Goal: Information Seeking & Learning: Learn about a topic

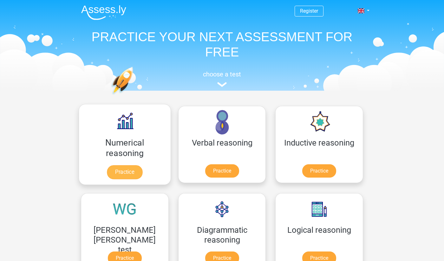
click at [115, 165] on link "Practice" at bounding box center [125, 172] width 36 height 14
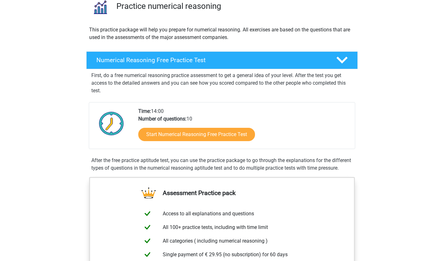
scroll to position [54, 0]
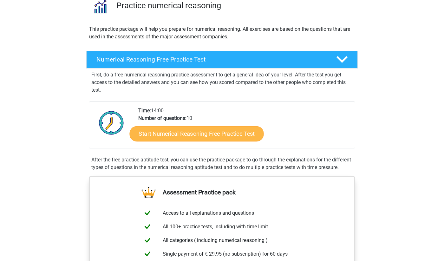
click at [176, 135] on link "Start Numerical Reasoning Free Practice Test" at bounding box center [197, 133] width 134 height 15
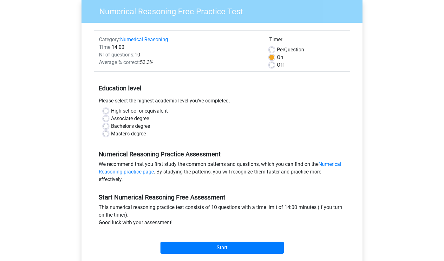
scroll to position [52, 0]
click at [111, 133] on label "Master's degree" at bounding box center [128, 134] width 35 height 8
click at [107, 133] on input "Master's degree" at bounding box center [105, 133] width 5 height 6
radio input "true"
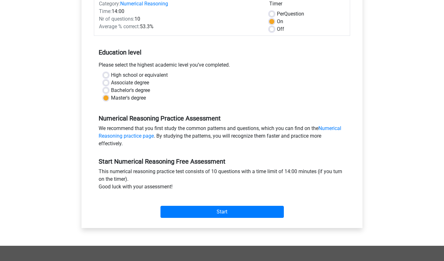
scroll to position [90, 0]
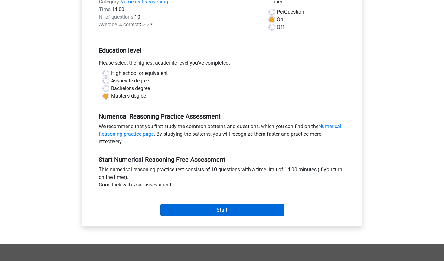
click at [214, 208] on input "Start" at bounding box center [221, 210] width 123 height 12
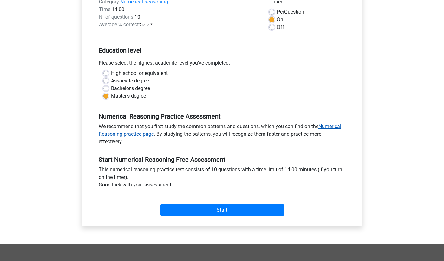
click at [330, 127] on link "Numerical Reasoning practice page" at bounding box center [220, 130] width 243 height 14
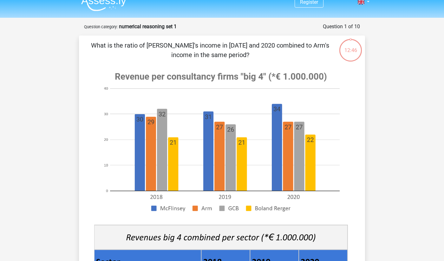
scroll to position [8, 0]
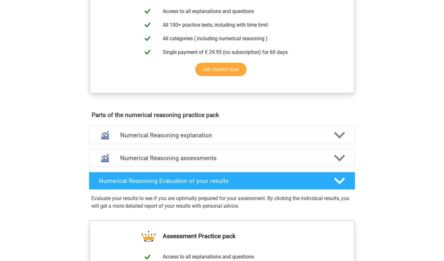
scroll to position [258, 0]
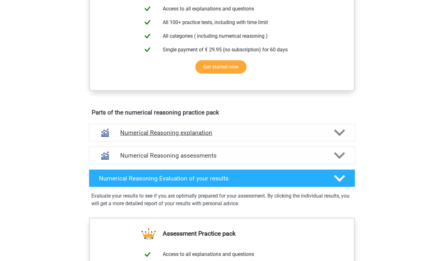
click at [339, 138] on icon at bounding box center [339, 132] width 11 height 11
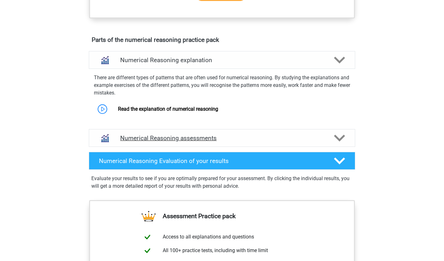
scroll to position [333, 0]
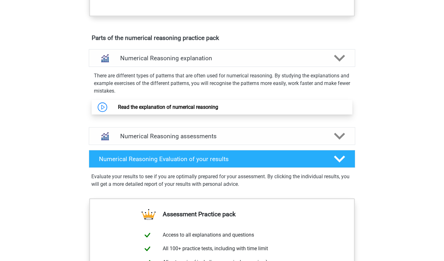
click at [154, 110] on link "Read the explanation of numerical reasoning" at bounding box center [168, 107] width 100 height 6
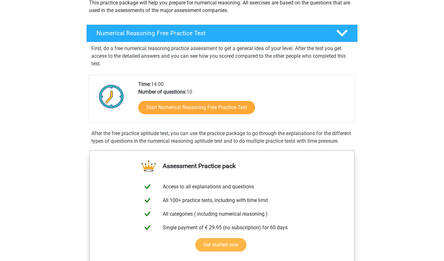
scroll to position [74, 0]
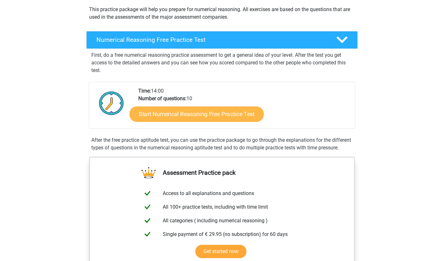
click at [195, 115] on link "Start Numerical Reasoning Free Practice Test" at bounding box center [197, 113] width 134 height 15
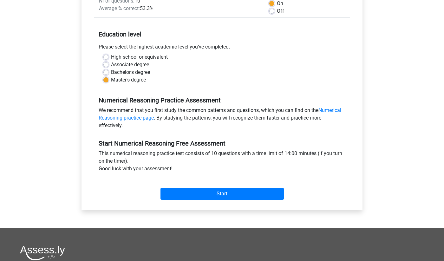
scroll to position [116, 0]
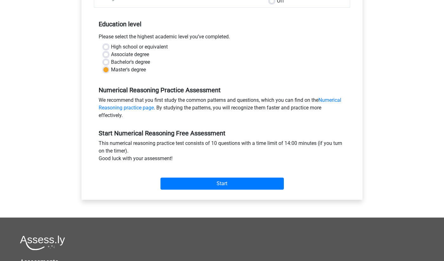
click at [111, 47] on label "High school or equivalent" at bounding box center [139, 47] width 57 height 8
click at [108, 47] on input "High school or equivalent" at bounding box center [105, 46] width 5 height 6
radio input "true"
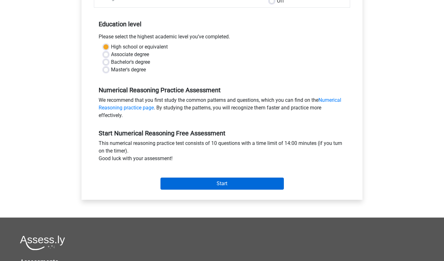
click at [231, 183] on input "Start" at bounding box center [221, 184] width 123 height 12
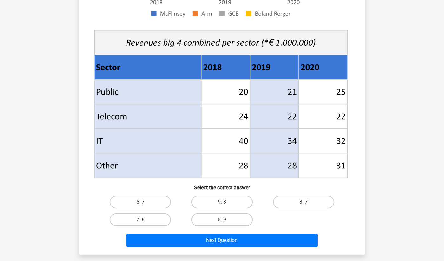
scroll to position [204, 0]
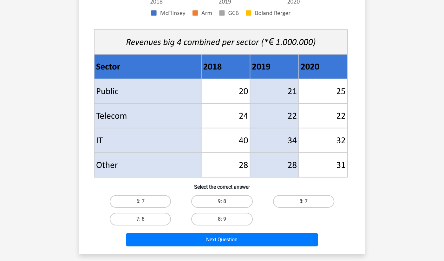
click at [303, 202] on label "8: 7" at bounding box center [303, 201] width 61 height 13
click at [304, 202] on input "8: 7" at bounding box center [306, 203] width 4 height 4
radio input "true"
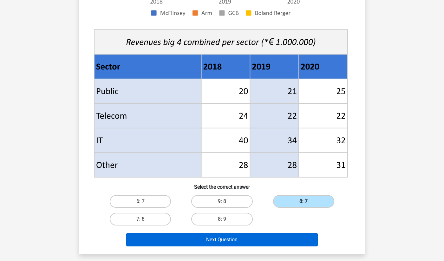
click at [223, 242] on button "Next Question" at bounding box center [222, 239] width 192 height 13
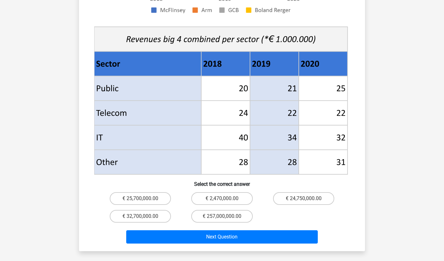
scroll to position [228, 0]
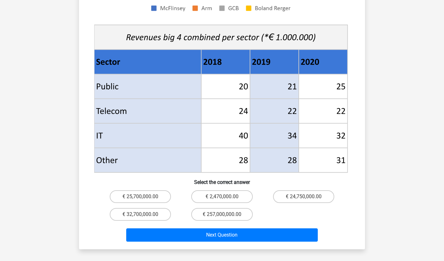
click at [304, 197] on input "€ 24,750,000.00" at bounding box center [306, 199] width 4 height 4
radio input "true"
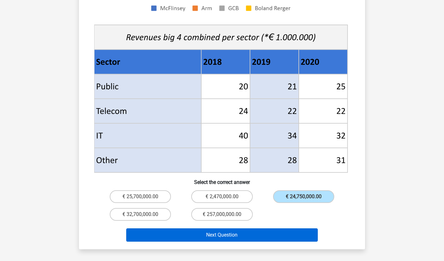
click at [218, 228] on button "Next Question" at bounding box center [222, 234] width 192 height 13
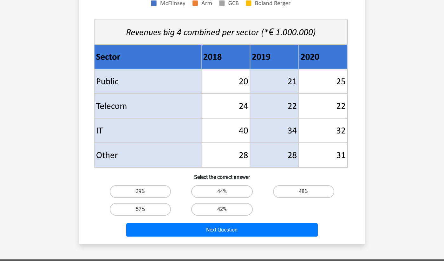
scroll to position [217, 0]
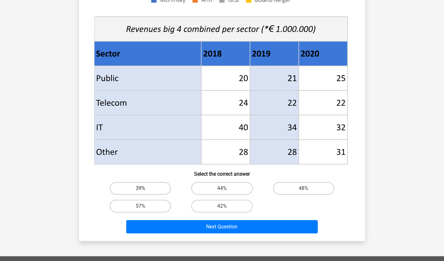
click at [137, 186] on label "39%" at bounding box center [140, 188] width 61 height 13
click at [141, 188] on input "39%" at bounding box center [143, 190] width 4 height 4
radio input "true"
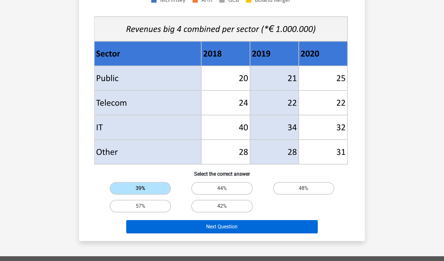
click at [228, 228] on button "Next Question" at bounding box center [222, 226] width 192 height 13
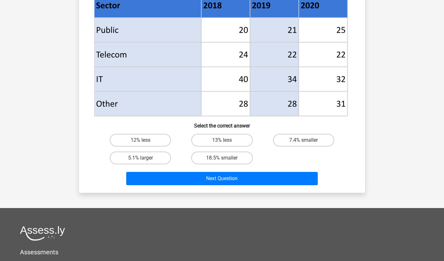
scroll to position [267, 0]
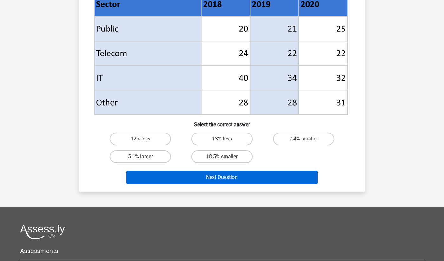
click at [230, 175] on button "Next Question" at bounding box center [222, 177] width 192 height 13
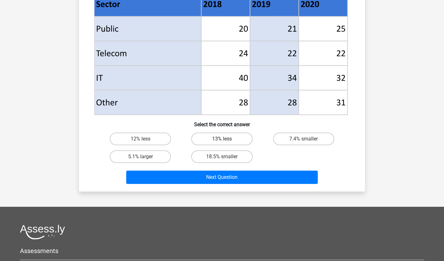
click at [217, 140] on label "13% less" at bounding box center [221, 139] width 61 height 13
click at [222, 140] on input "13% less" at bounding box center [224, 141] width 4 height 4
radio input "true"
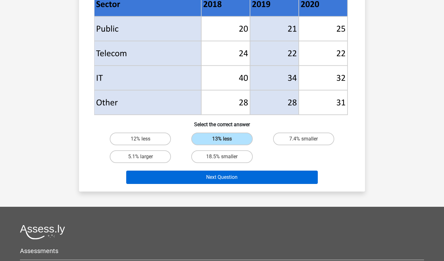
click at [227, 173] on button "Next Question" at bounding box center [222, 177] width 192 height 13
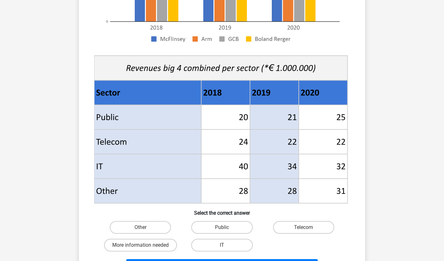
scroll to position [180, 0]
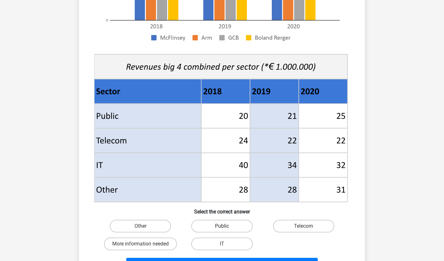
click at [235, 226] on label "Public" at bounding box center [221, 226] width 61 height 13
click at [226, 226] on input "Public" at bounding box center [224, 228] width 4 height 4
radio input "true"
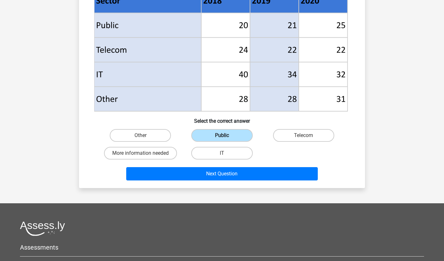
scroll to position [272, 0]
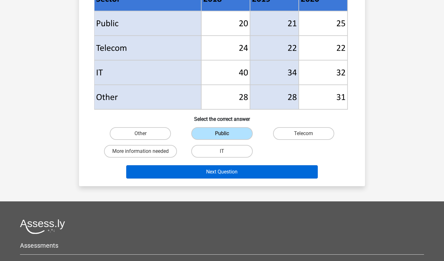
click at [225, 169] on button "Next Question" at bounding box center [222, 171] width 192 height 13
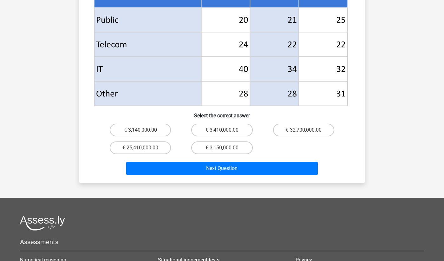
scroll to position [286, 0]
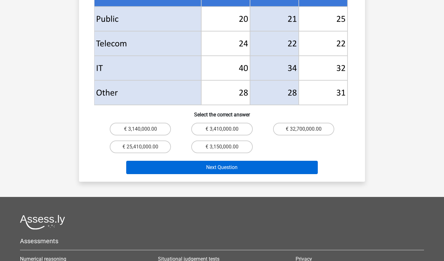
click at [220, 161] on button "Next Question" at bounding box center [222, 167] width 192 height 13
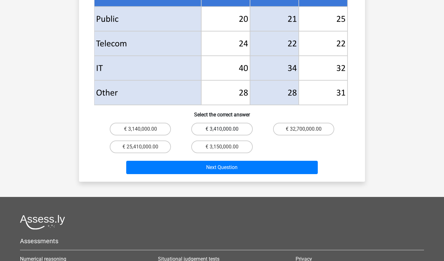
click at [216, 123] on label "€ 3,410,000.00" at bounding box center [221, 129] width 61 height 13
click at [222, 129] on input "€ 3,410,000.00" at bounding box center [224, 131] width 4 height 4
radio input "true"
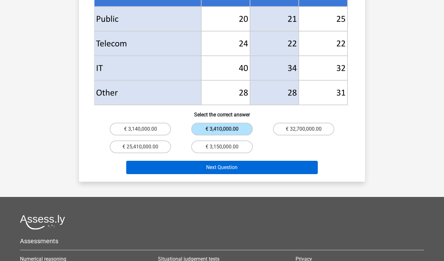
click at [215, 161] on button "Next Question" at bounding box center [222, 167] width 192 height 13
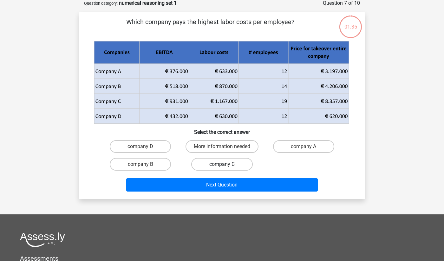
scroll to position [32, 0]
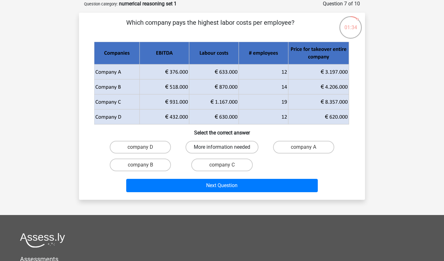
click at [213, 147] on label "More information needed" at bounding box center [222, 147] width 73 height 13
click at [222, 147] on input "More information needed" at bounding box center [224, 149] width 4 height 4
radio input "true"
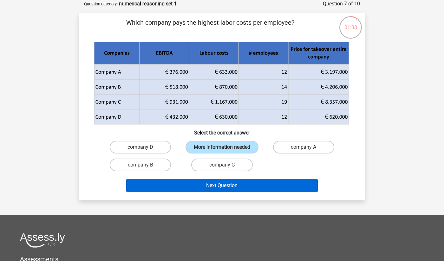
click at [211, 192] on button "Next Question" at bounding box center [222, 185] width 192 height 13
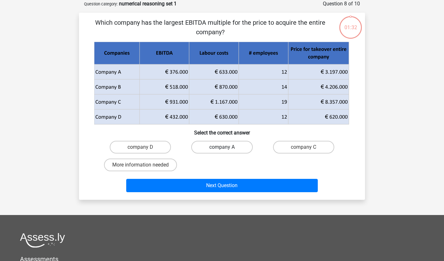
click at [220, 148] on label "company A" at bounding box center [221, 147] width 61 height 13
click at [222, 148] on input "company A" at bounding box center [224, 149] width 4 height 4
radio input "true"
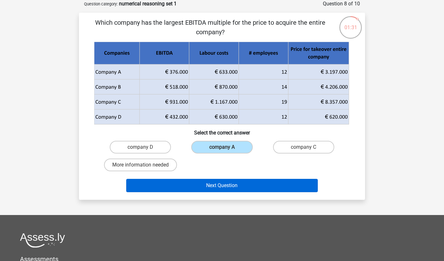
click at [216, 186] on button "Next Question" at bounding box center [222, 185] width 192 height 13
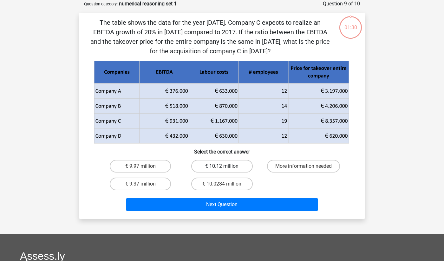
click at [216, 168] on label "€ 10.12 million" at bounding box center [221, 166] width 61 height 13
click at [222, 168] on input "€ 10.12 million" at bounding box center [224, 168] width 4 height 4
radio input "true"
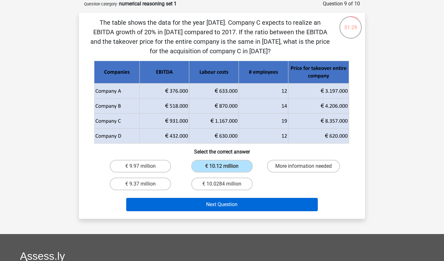
click at [215, 202] on button "Next Question" at bounding box center [222, 204] width 192 height 13
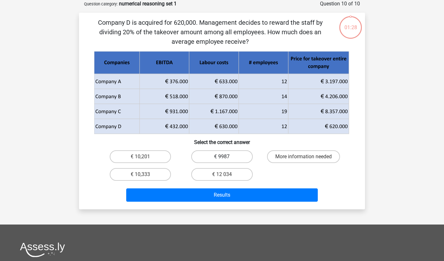
click at [219, 157] on label "€ 9987" at bounding box center [221, 156] width 61 height 13
click at [222, 157] on input "€ 9987" at bounding box center [224, 159] width 4 height 4
radio input "true"
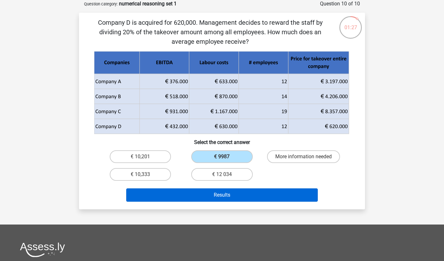
click at [214, 196] on button "Results" at bounding box center [222, 194] width 192 height 13
